Goal: Answer question/provide support: Share knowledge or assist other users

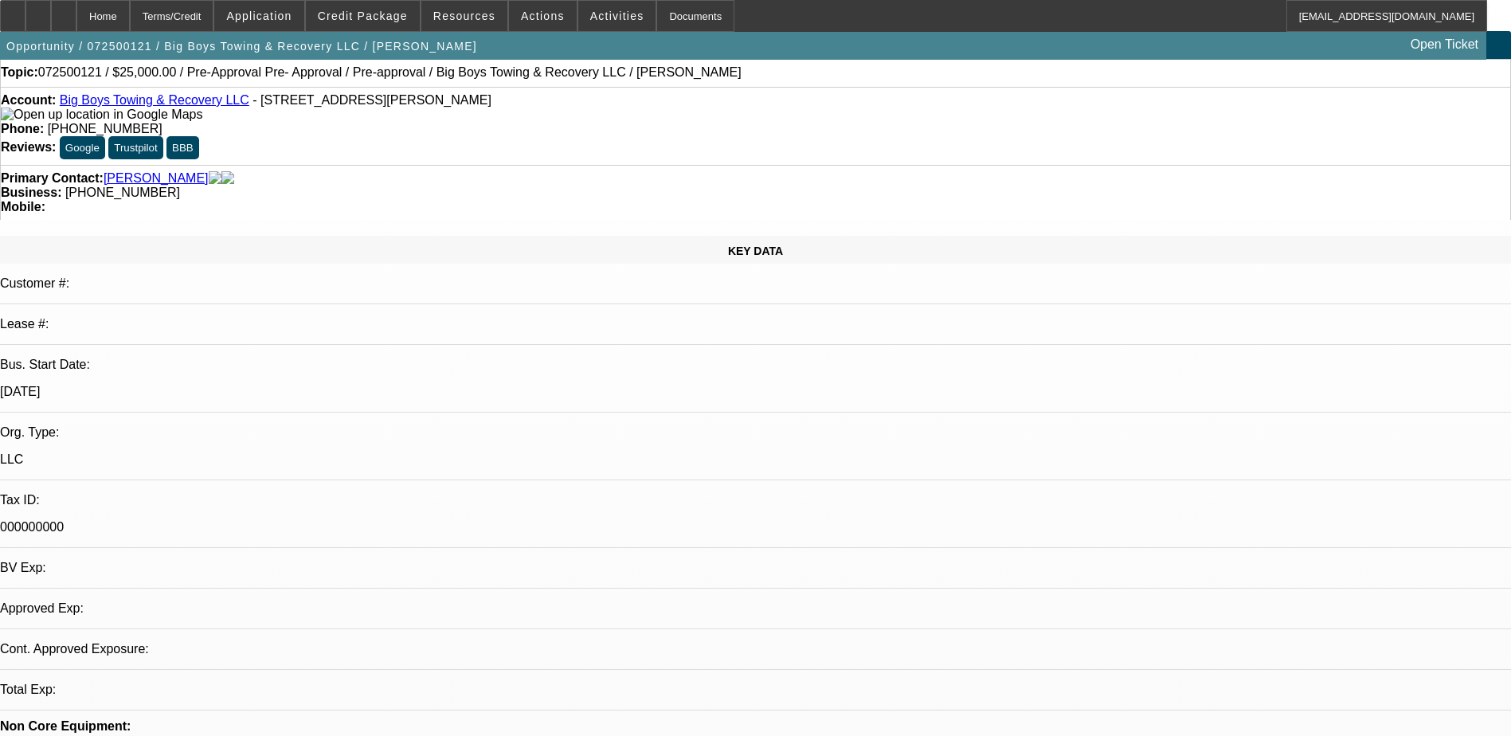
select select "0"
select select "2"
select select "0.1"
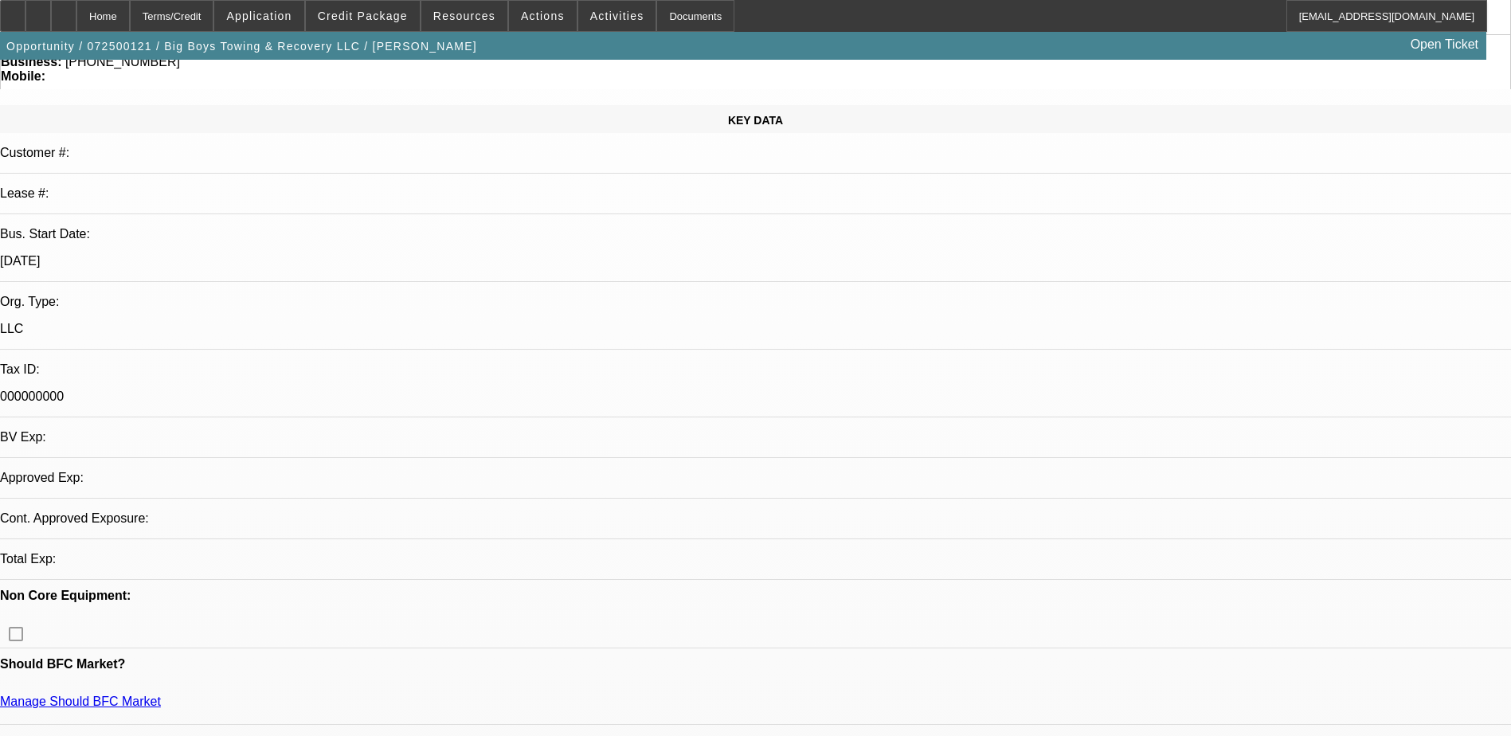
select select "1"
select select "2"
select select "4"
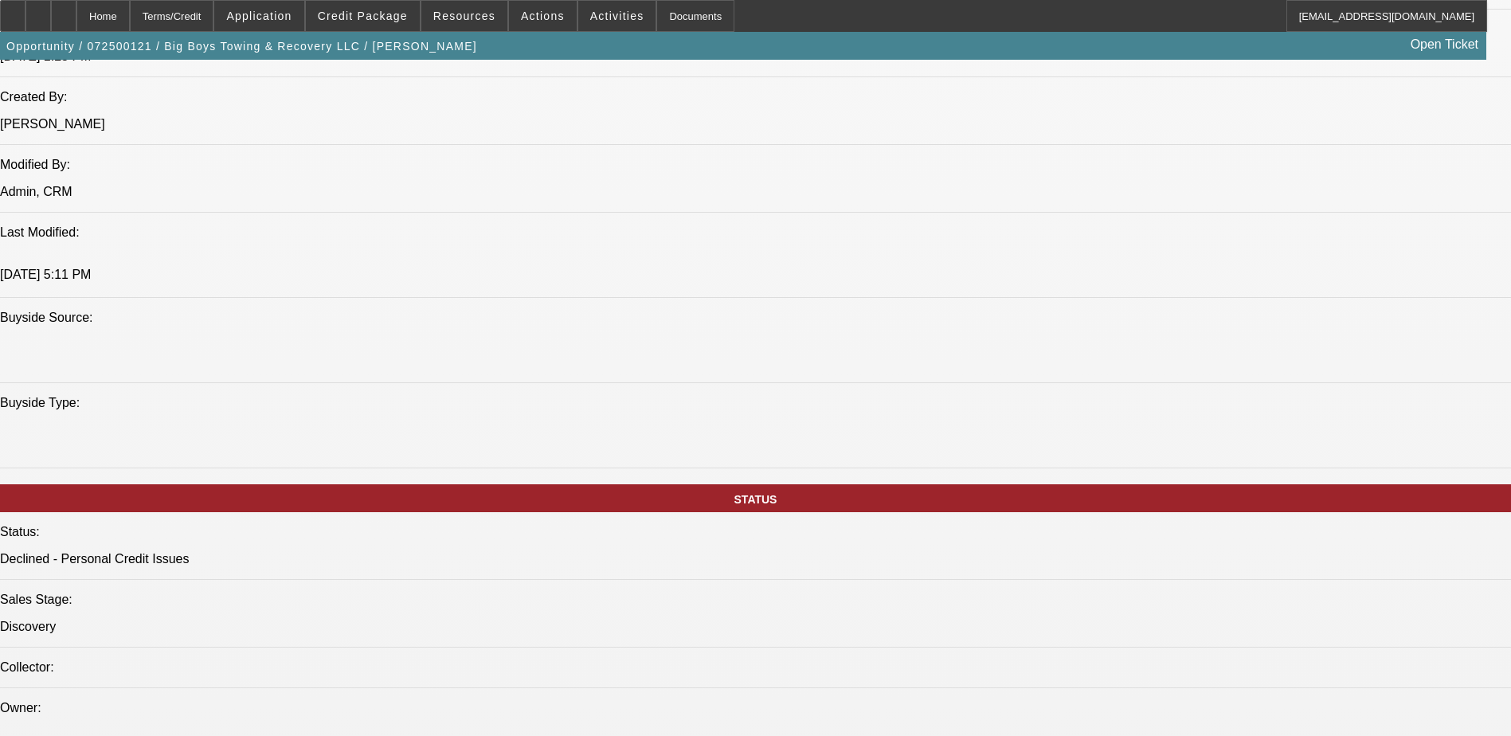
scroll to position [1274, 0]
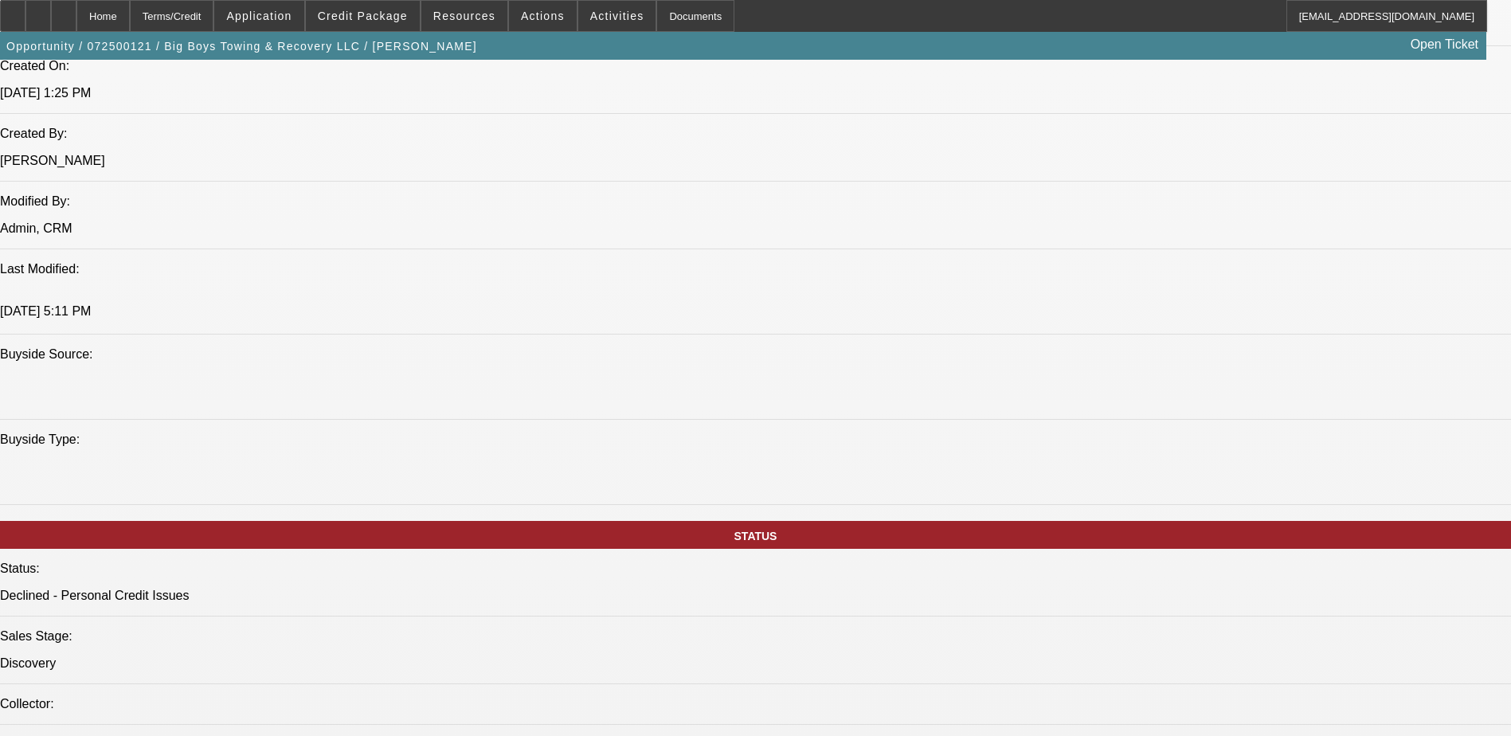
drag, startPoint x: 1282, startPoint y: 455, endPoint x: 1455, endPoint y: 514, distance: 182.6
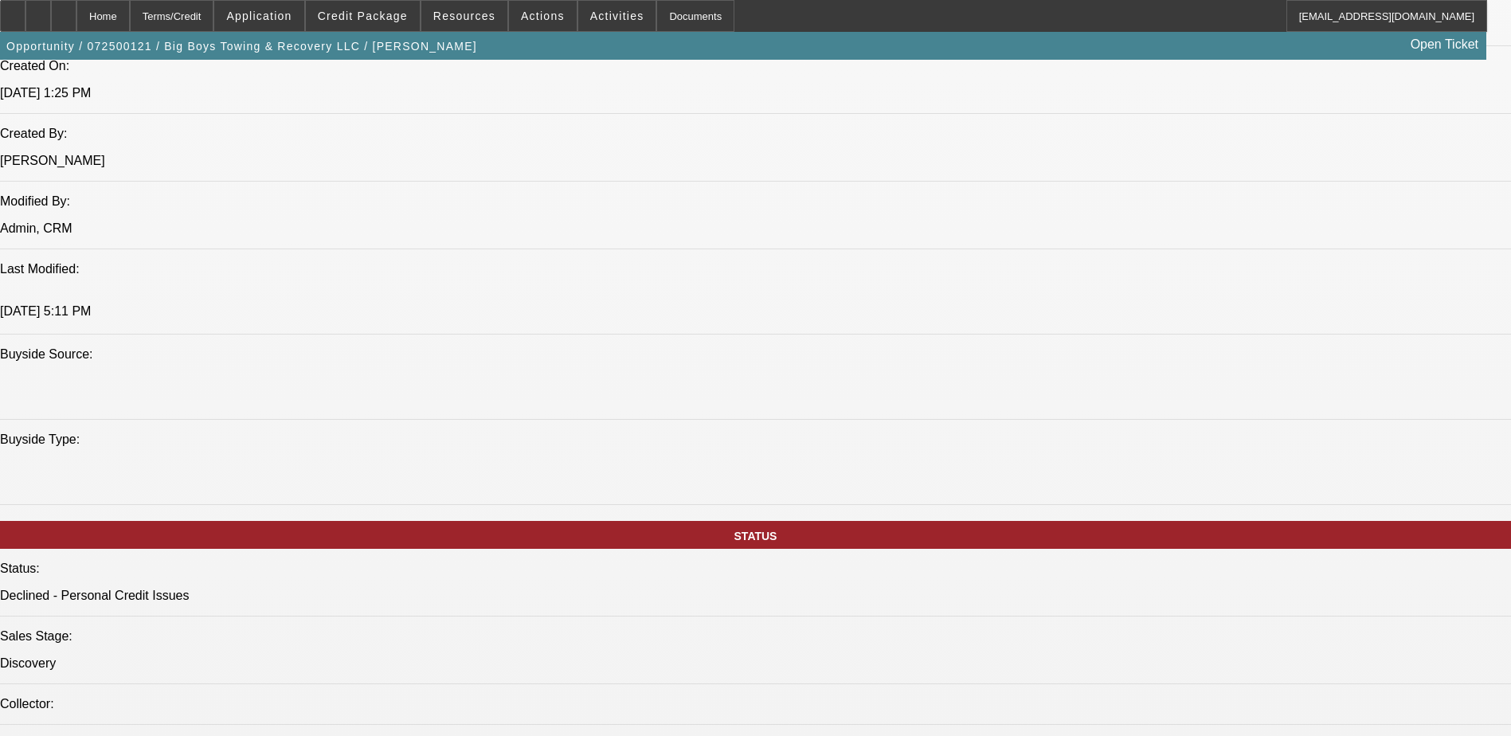
drag, startPoint x: 1455, startPoint y: 514, endPoint x: 1442, endPoint y: 517, distance: 13.0
drag, startPoint x: 1091, startPoint y: 499, endPoint x: 1382, endPoint y: 519, distance: 291.3
drag, startPoint x: 1382, startPoint y: 519, endPoint x: 1346, endPoint y: 522, distance: 36.0
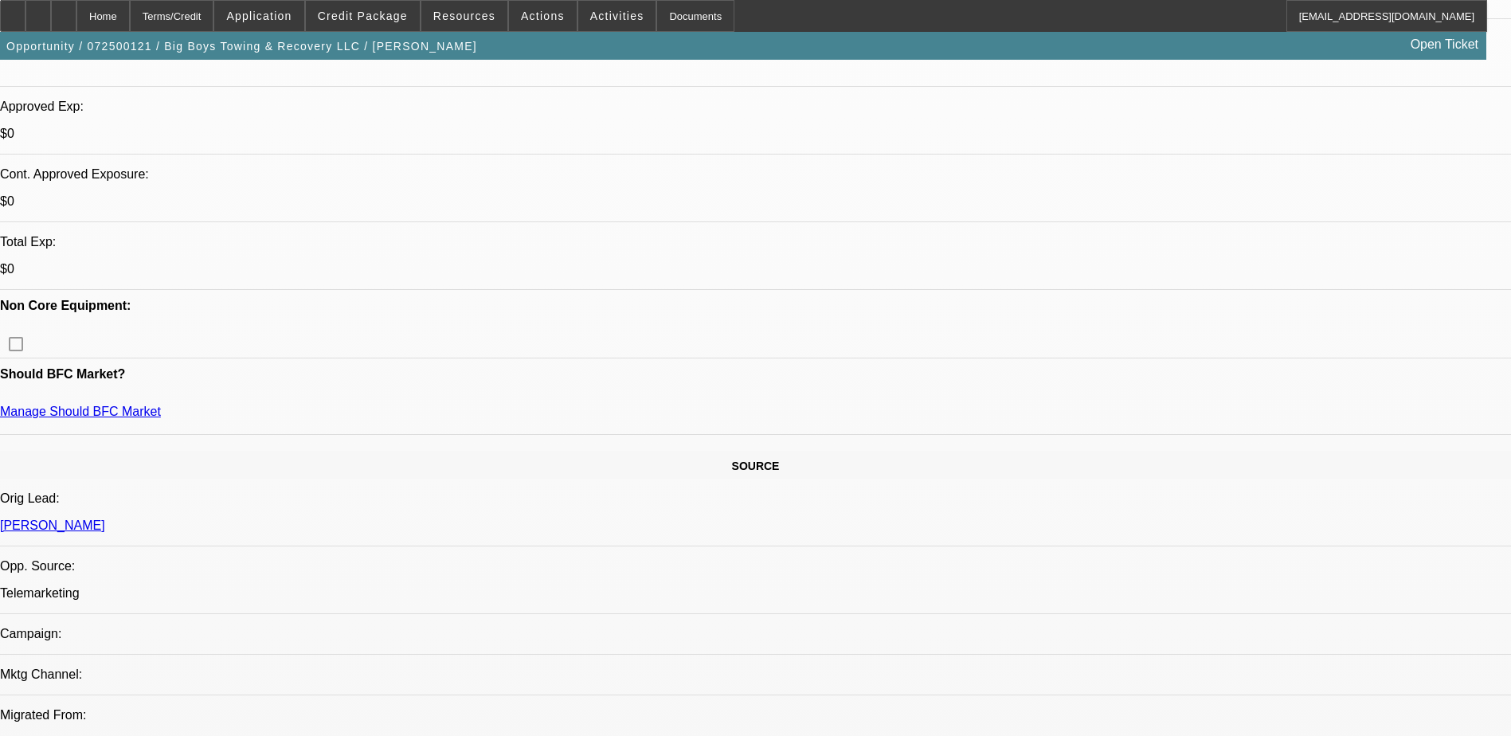
scroll to position [159, 0]
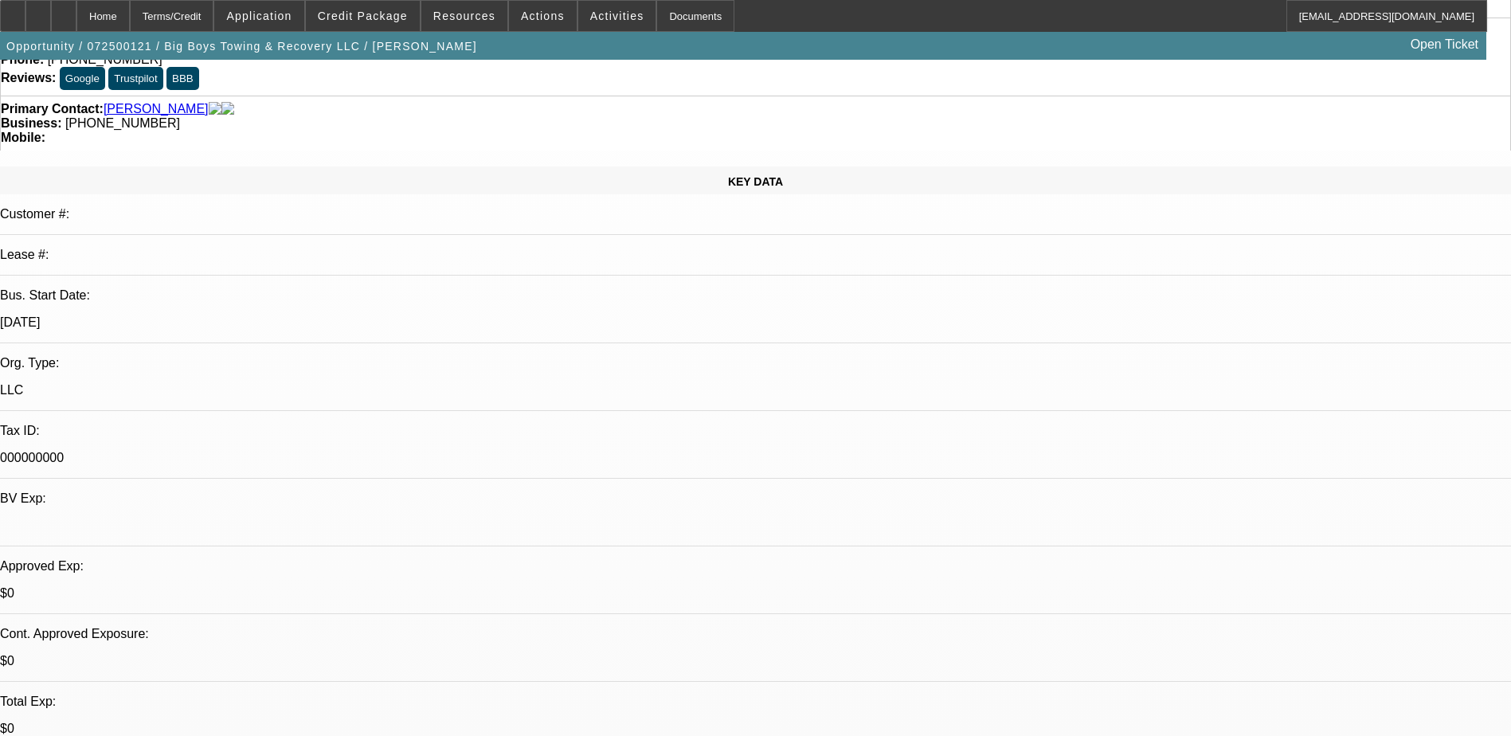
scroll to position [0, 0]
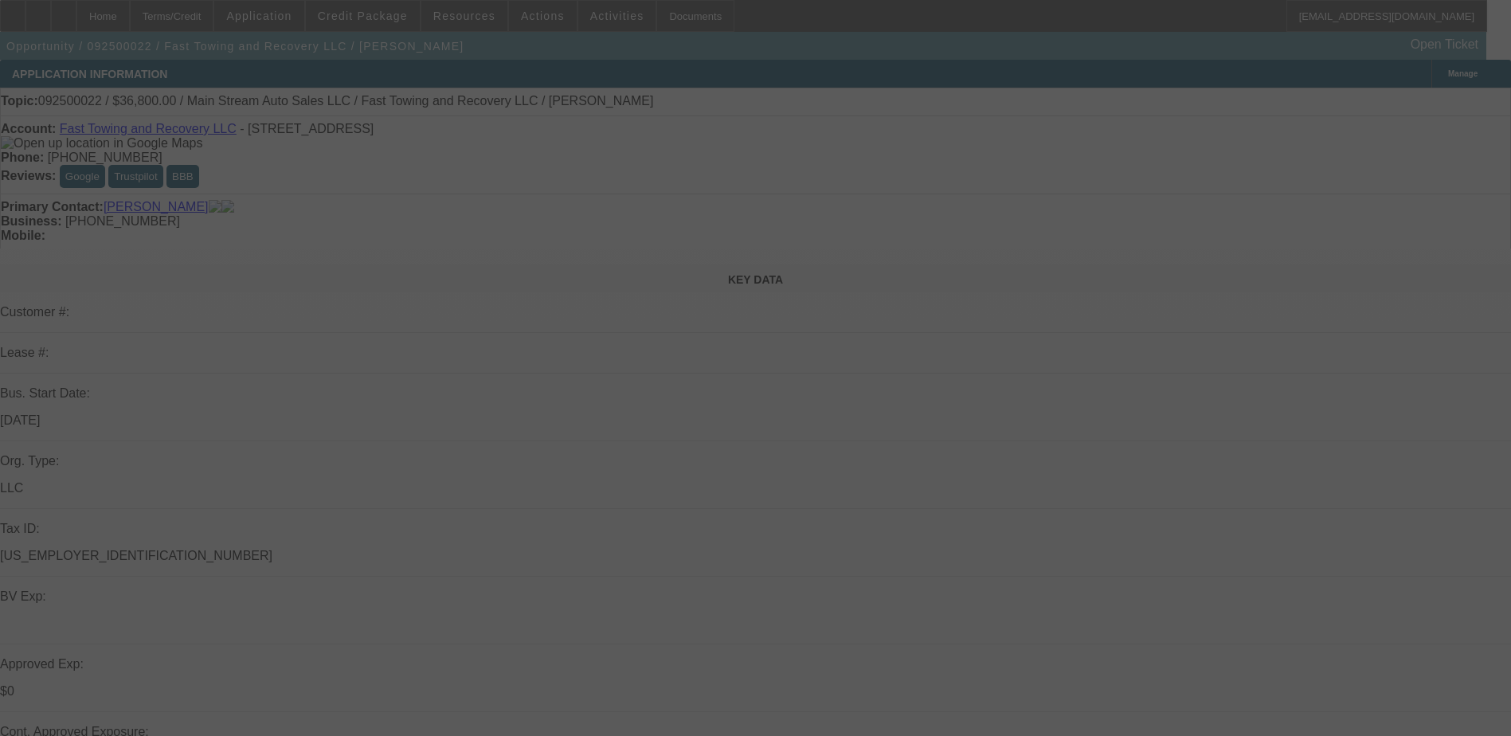
select select "0"
select select "0.1"
select select "0.2"
select select "2"
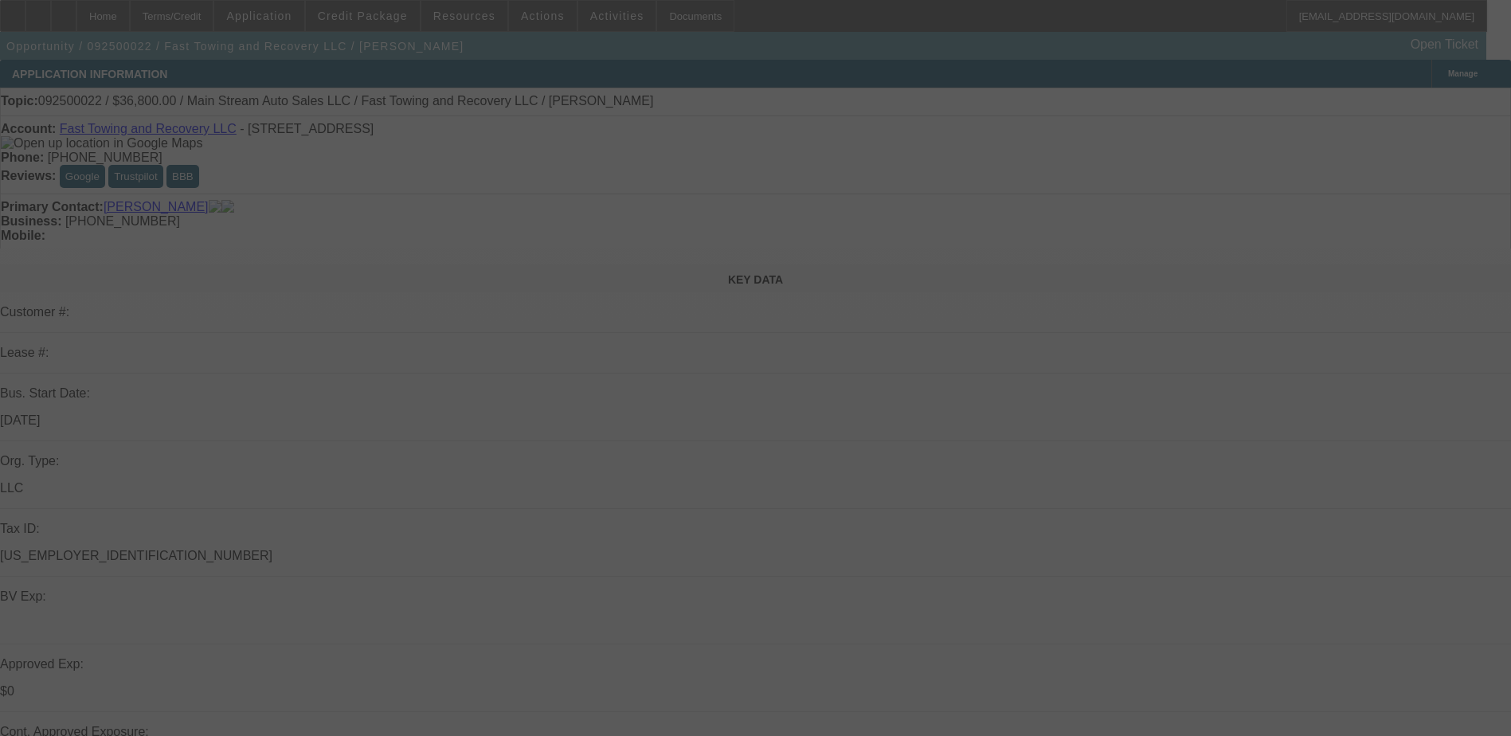
select select "0.1"
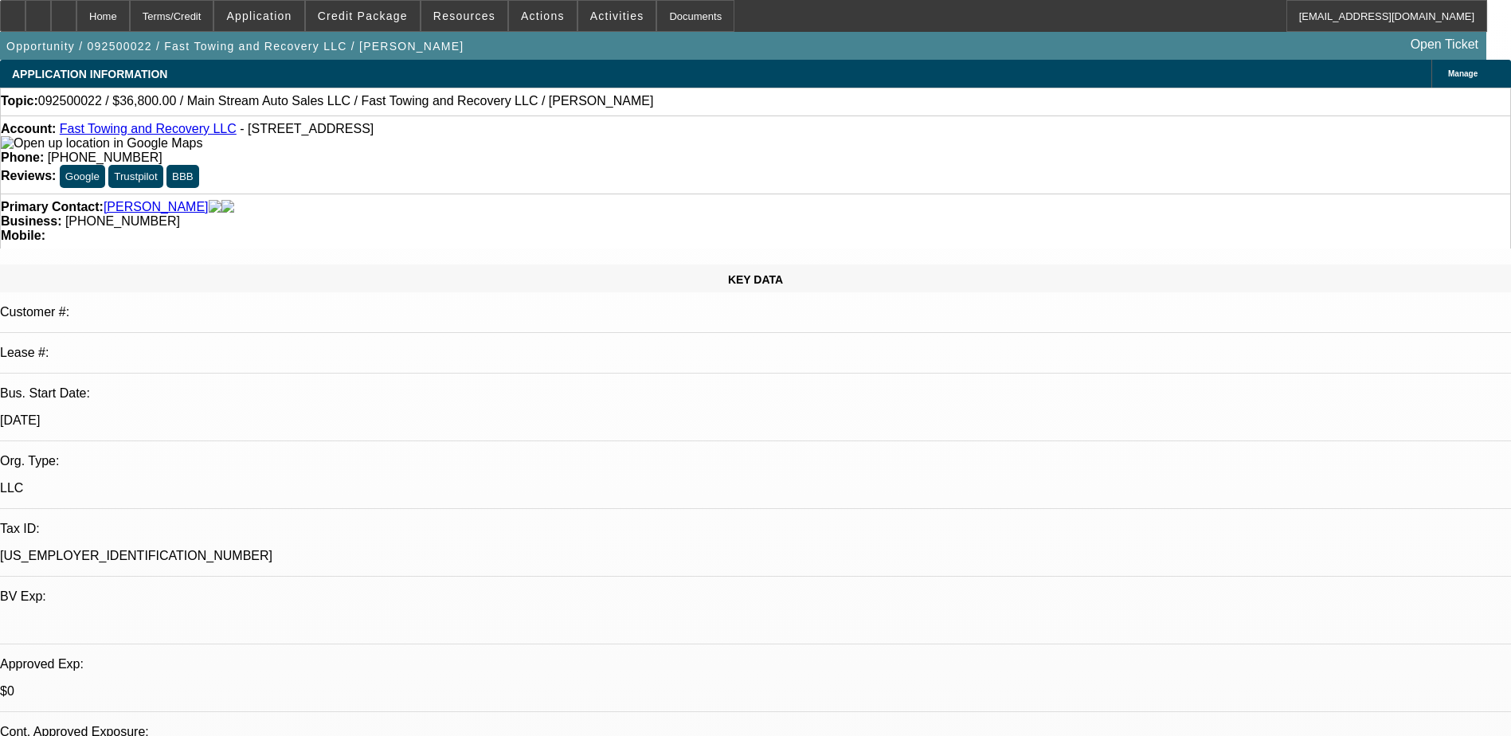
select select "1"
select select "4"
select select "1"
select select "2"
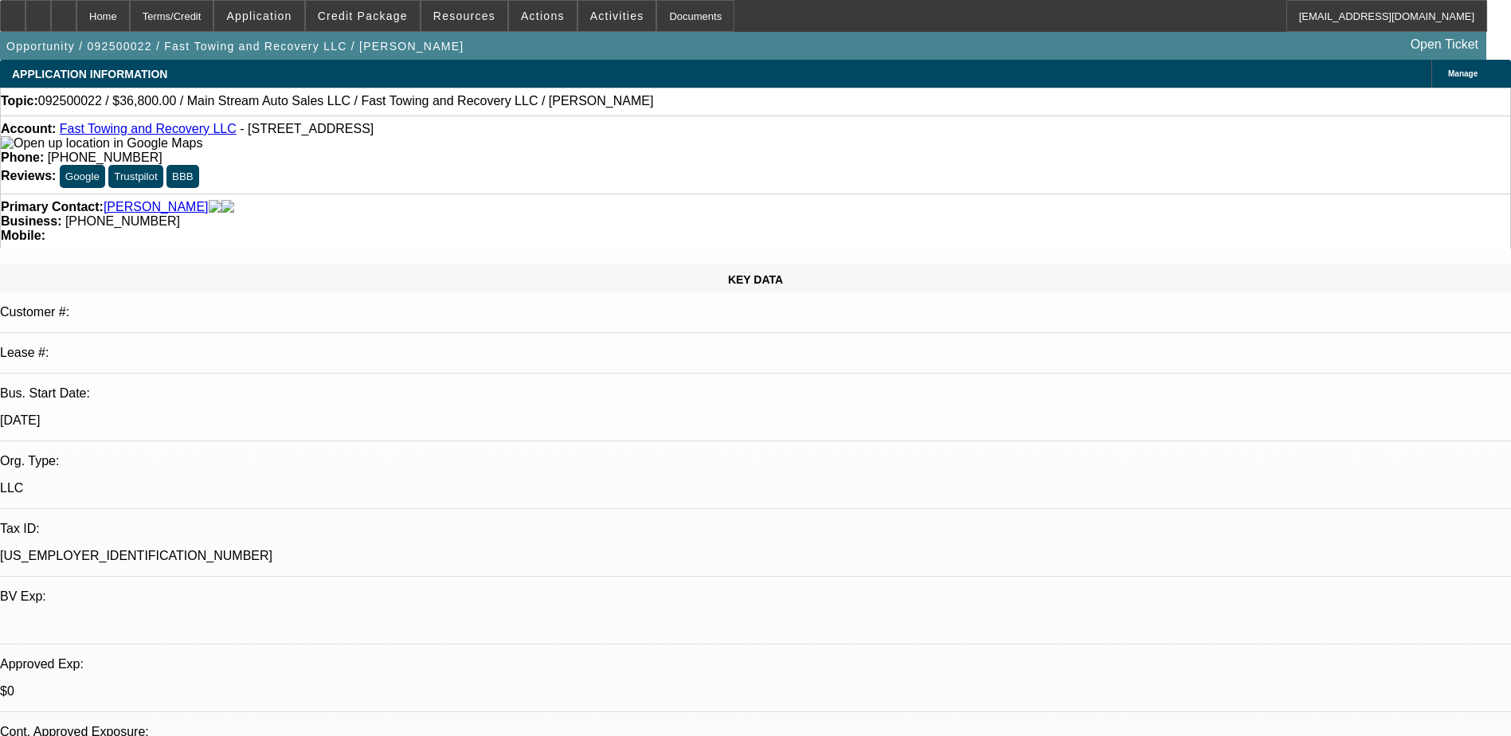
select select "4"
click at [381, 26] on span at bounding box center [363, 16] width 114 height 38
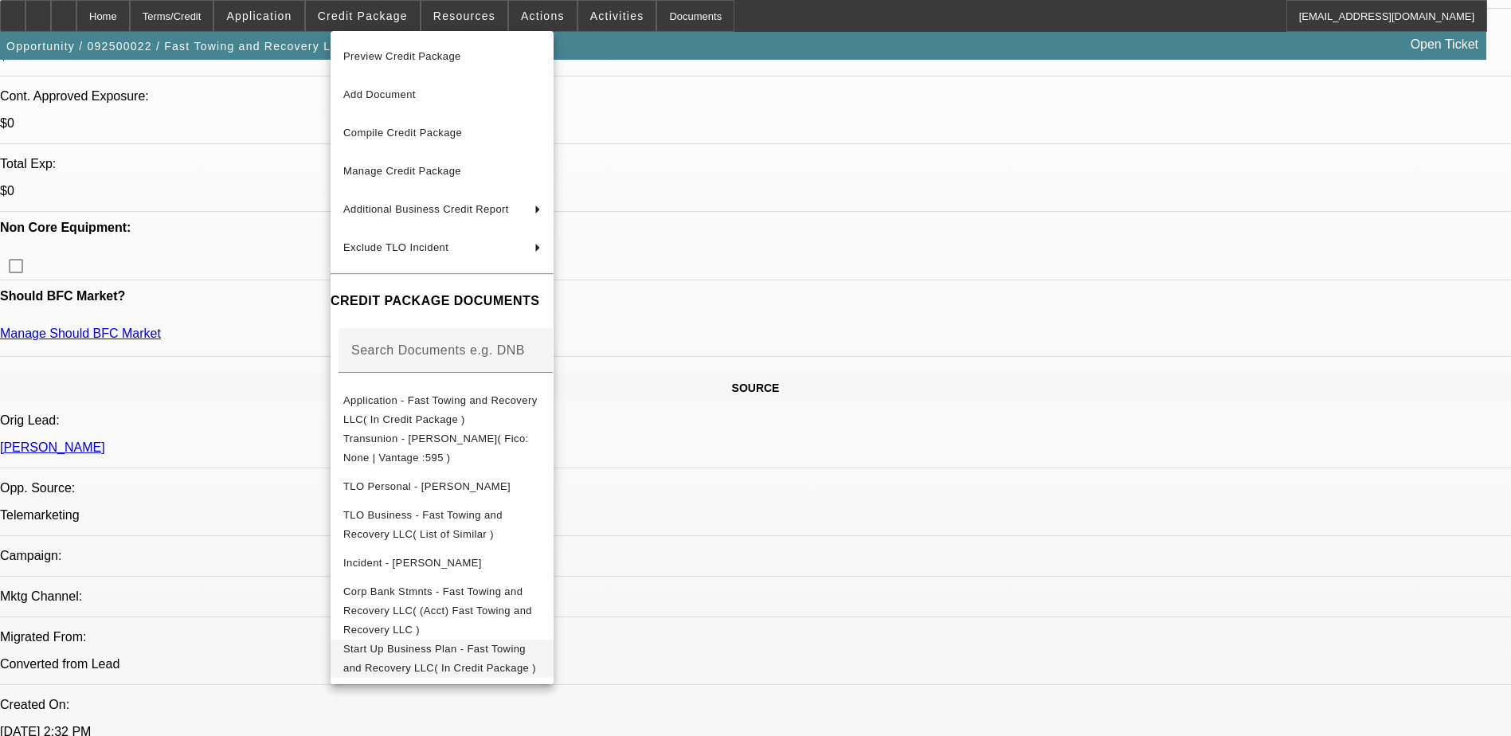
scroll to position [637, 0]
drag, startPoint x: 1097, startPoint y: 689, endPoint x: 1089, endPoint y: 686, distance: 9.3
click at [1096, 689] on div at bounding box center [755, 368] width 1511 height 736
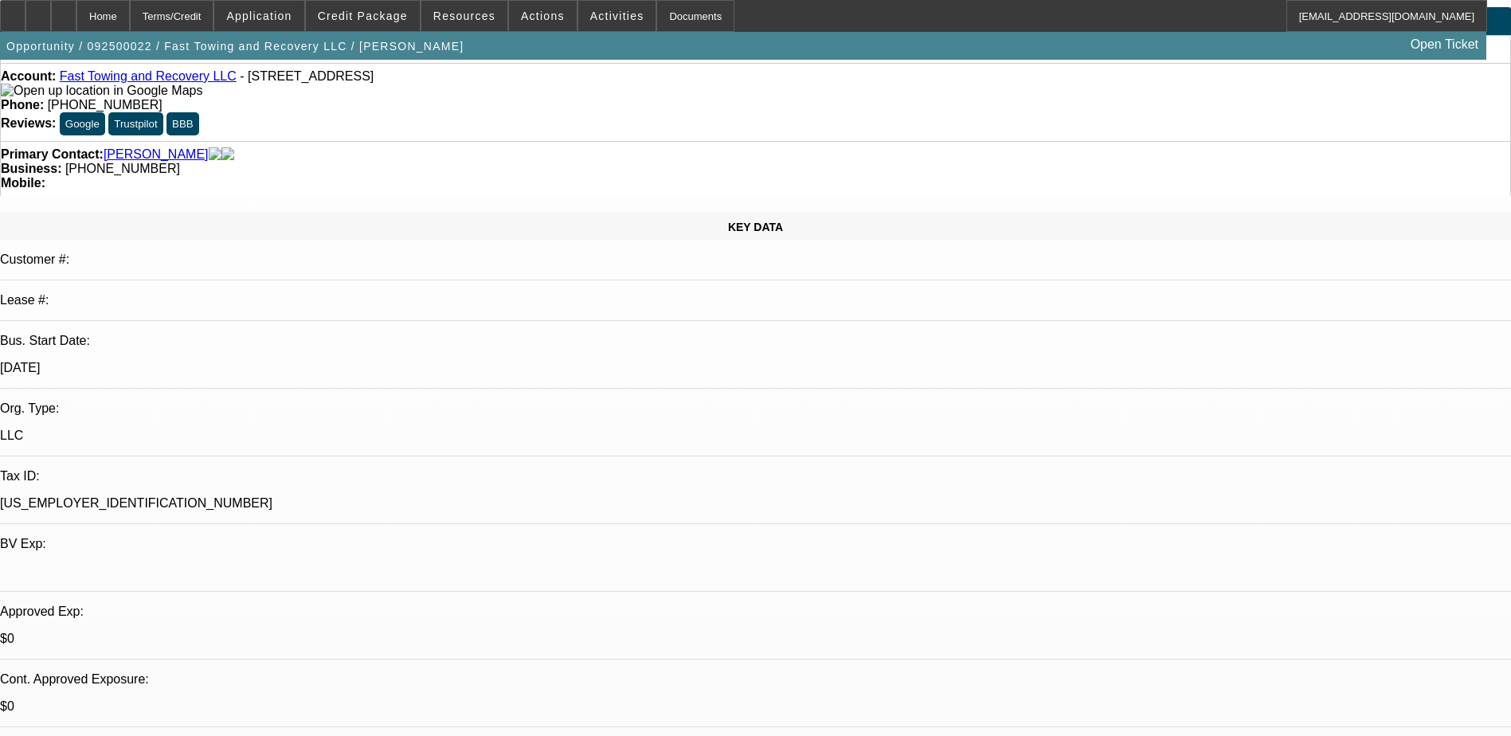
scroll to position [0, 0]
